Goal: Task Accomplishment & Management: Manage account settings

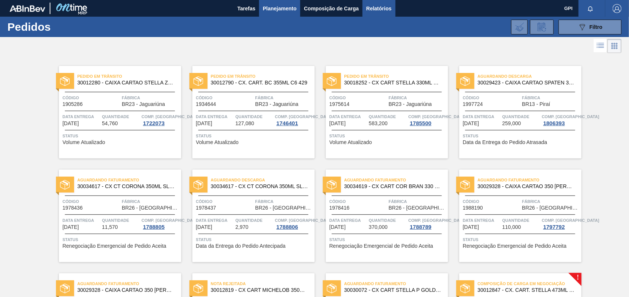
click at [395, 9] on button "Relatórios" at bounding box center [378, 8] width 33 height 17
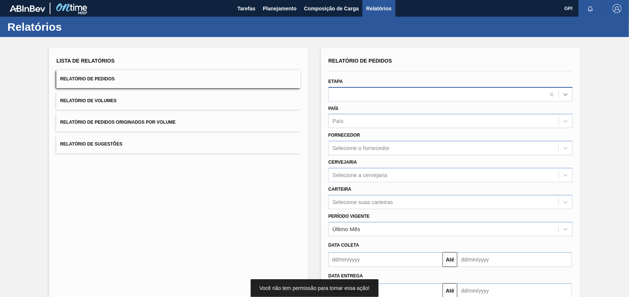
click at [562, 95] on icon at bounding box center [565, 94] width 7 height 7
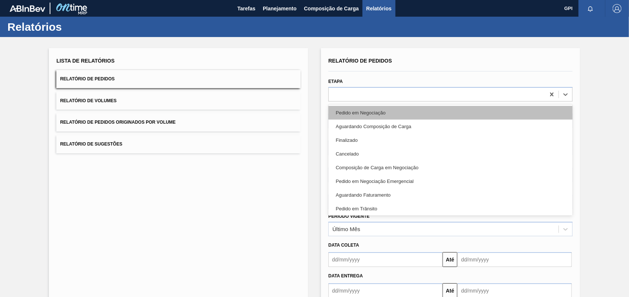
click at [360, 108] on div "Pedido em Negociação" at bounding box center [450, 113] width 244 height 14
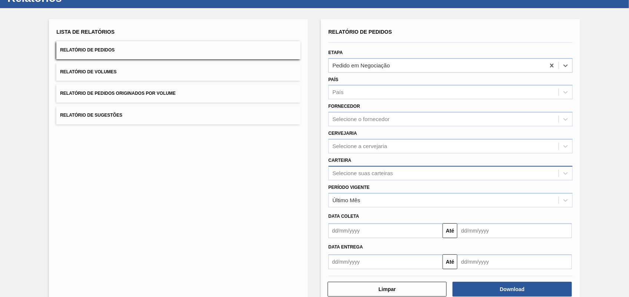
scroll to position [44, 0]
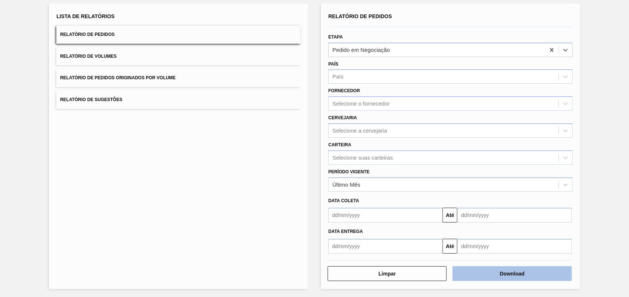
click at [495, 273] on button "Download" at bounding box center [511, 273] width 119 height 15
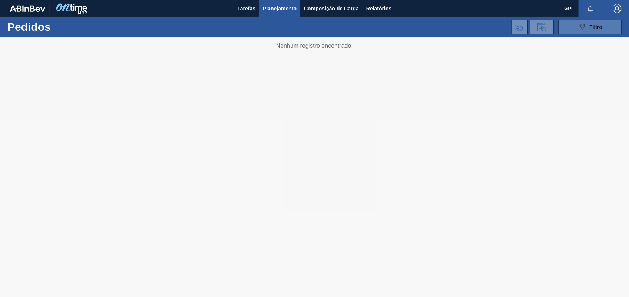
click at [582, 28] on icon "089F7B8B-B2A5-4AFE-B5C0-19BA573D28AC" at bounding box center [582, 27] width 9 height 9
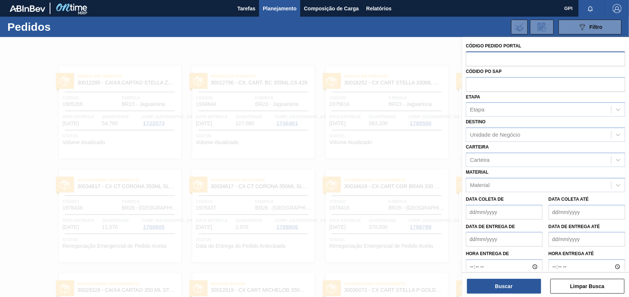
click at [495, 54] on input "text" at bounding box center [545, 58] width 159 height 14
paste input "2025183"
type input "2025183"
click at [506, 292] on button "Buscar" at bounding box center [504, 286] width 74 height 15
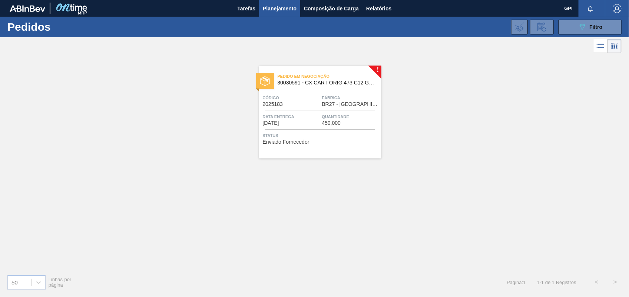
click at [299, 102] on div "Código 2025183" at bounding box center [291, 100] width 57 height 13
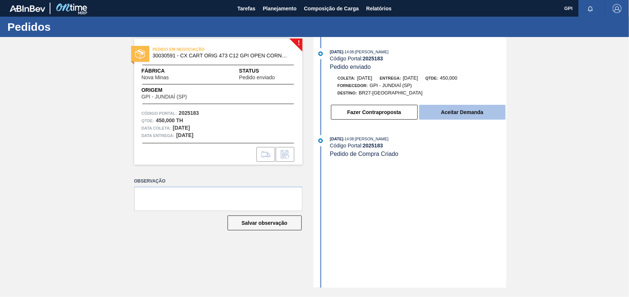
click at [484, 115] on button "Aceitar Demanda" at bounding box center [462, 112] width 86 height 15
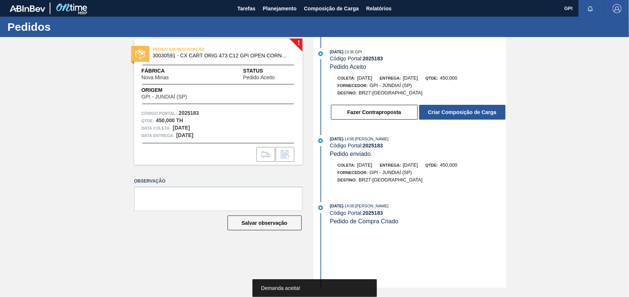
click at [484, 115] on button "Criar Composição de Carga" at bounding box center [462, 112] width 86 height 15
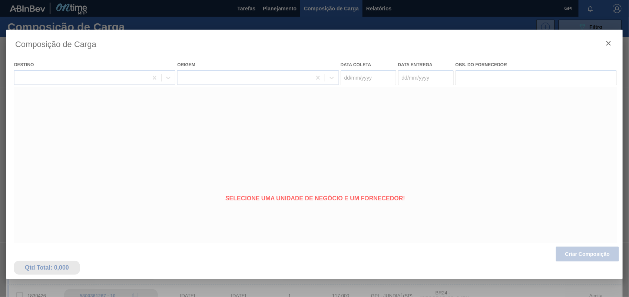
type coleta "12/10/2025"
type entrega "14/10/2025"
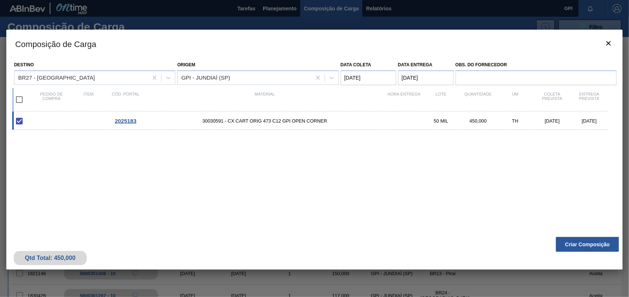
click at [621, 241] on div "Qtd Total: 450,000 Criar Composição" at bounding box center [314, 251] width 616 height 36
click at [606, 242] on button "Criar Composição" at bounding box center [587, 244] width 63 height 15
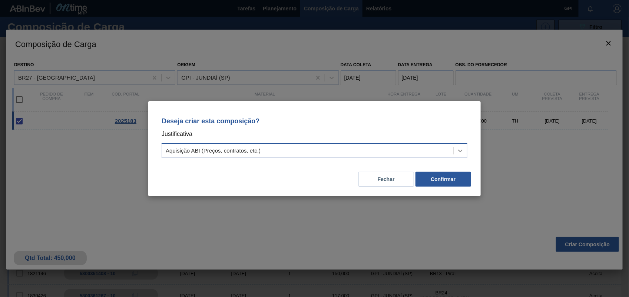
click at [458, 155] on div at bounding box center [459, 150] width 13 height 13
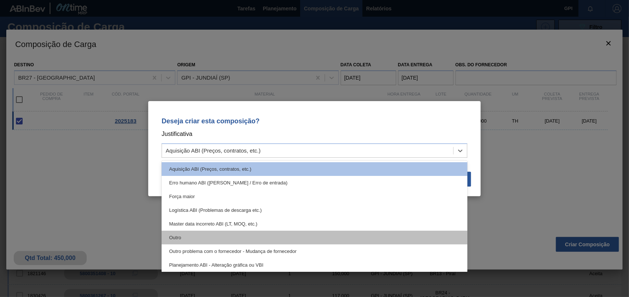
click at [212, 236] on div "Outro" at bounding box center [315, 238] width 306 height 14
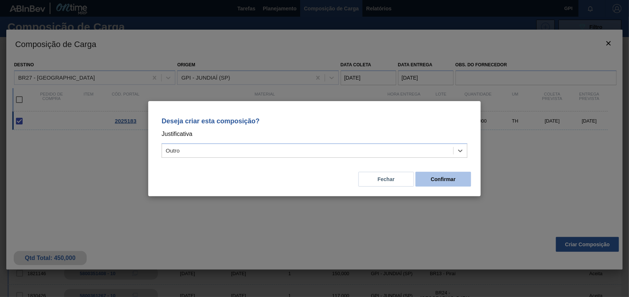
click at [439, 186] on button "Confirmar" at bounding box center [443, 179] width 56 height 15
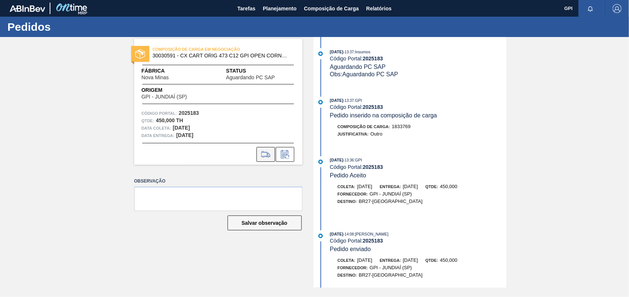
click at [270, 153] on icon at bounding box center [266, 154] width 12 height 9
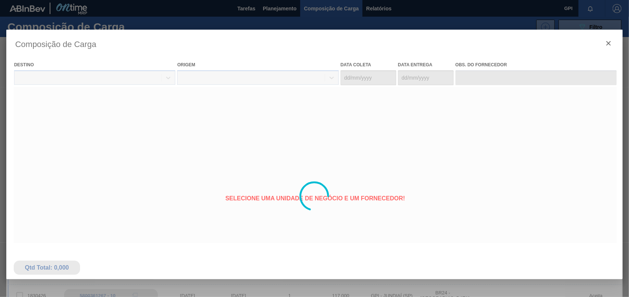
type coleta "12/10/2025"
type entrega "14/10/2025"
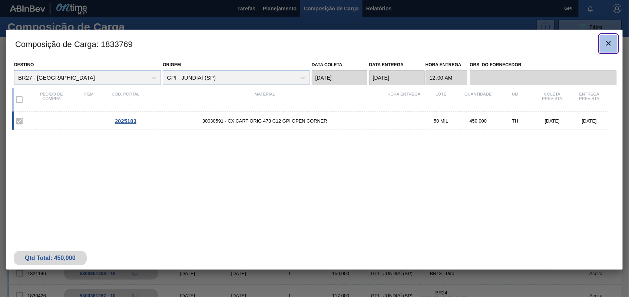
click at [611, 46] on icon "botão de ícone" at bounding box center [608, 43] width 9 height 9
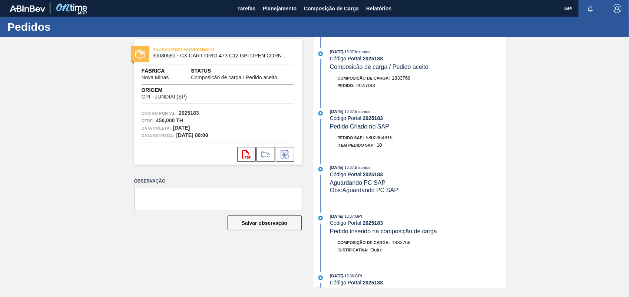
click at [382, 140] on span "5800364815" at bounding box center [379, 138] width 27 height 6
copy span "5800364815"
click at [193, 112] on strong "2025183" at bounding box center [189, 113] width 20 height 6
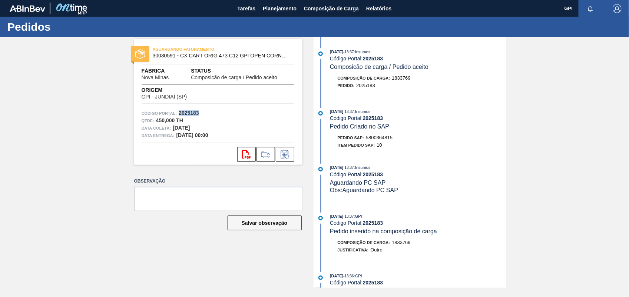
copy strong "2025183"
click at [248, 160] on button "svg{fill:#ff0000}" at bounding box center [246, 154] width 19 height 15
click at [598, 87] on div "AGUARDANDO FATURAMENTO 30030591 - CX CART ORIG 473 C12 GPI OPEN CORNER Fábrica …" at bounding box center [314, 162] width 629 height 251
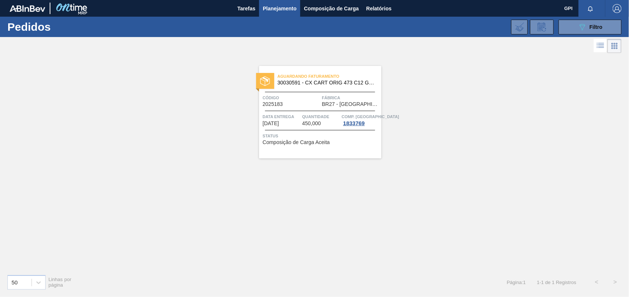
click at [571, 19] on div "089F7B8B-B2A5-4AFE-B5C0-19BA573D28AC Filtro Código Pedido Portal × 2025183 Códi…" at bounding box center [370, 27] width 509 height 22
click at [573, 31] on button "089F7B8B-B2A5-4AFE-B5C0-19BA573D28AC Filtro" at bounding box center [589, 27] width 63 height 15
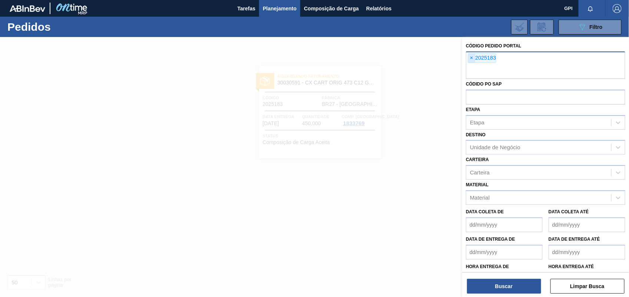
click at [472, 56] on span "×" at bounding box center [471, 58] width 7 height 9
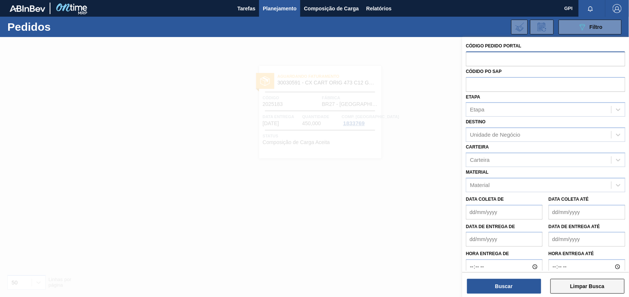
click at [594, 290] on button "Limpar Busca" at bounding box center [587, 286] width 74 height 15
